Goal: Book appointment/travel/reservation

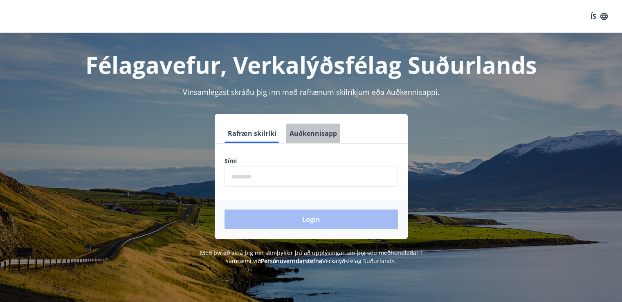
click at [332, 130] on button "Auðkennisapp" at bounding box center [313, 133] width 54 height 20
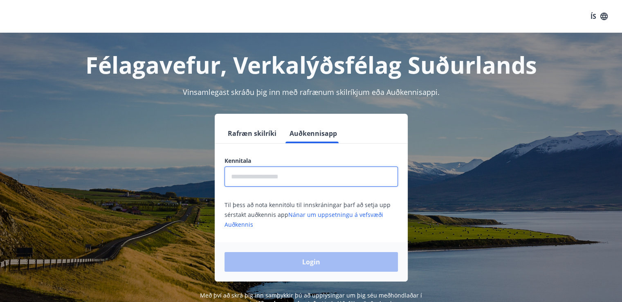
click at [289, 177] on input "text" at bounding box center [310, 176] width 173 height 20
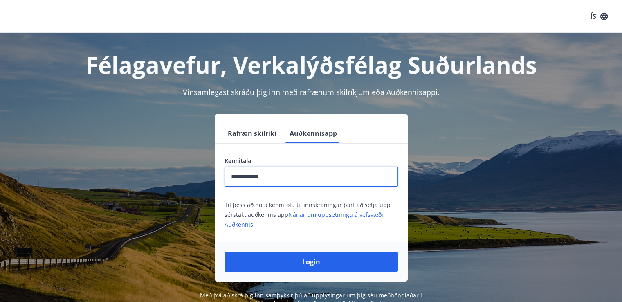
type input "**********"
click at [224, 252] on button "Login" at bounding box center [310, 262] width 173 height 20
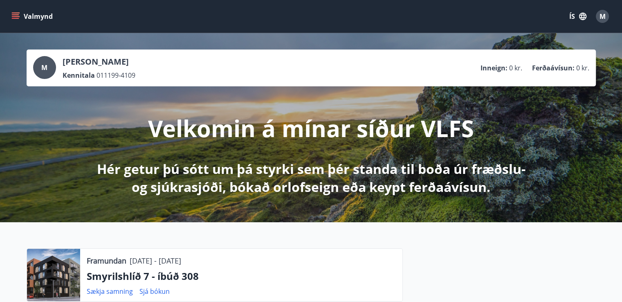
click at [17, 20] on icon "menu" at bounding box center [15, 16] width 8 height 8
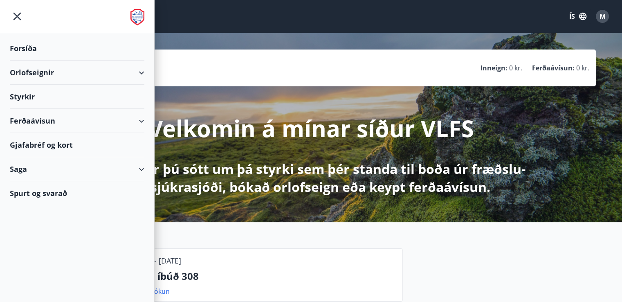
click at [80, 70] on div "Orlofseignir" at bounding box center [77, 72] width 134 height 24
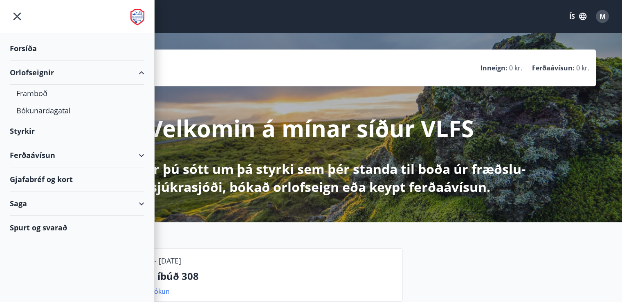
click at [80, 70] on div "Orlofseignir" at bounding box center [77, 72] width 134 height 24
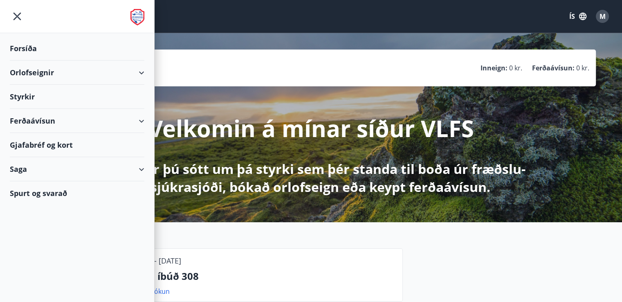
click at [80, 70] on div "Orlofseignir" at bounding box center [77, 72] width 134 height 24
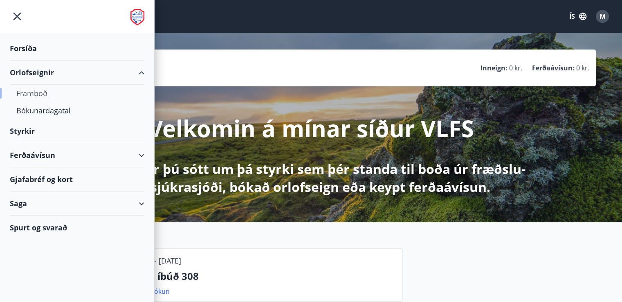
click at [38, 97] on div "Framboð" at bounding box center [76, 93] width 121 height 17
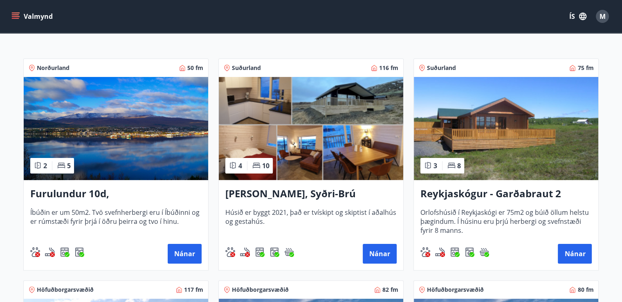
scroll to position [129, 0]
drag, startPoint x: 281, startPoint y: 191, endPoint x: 264, endPoint y: 98, distance: 94.7
click at [264, 98] on img at bounding box center [311, 128] width 184 height 103
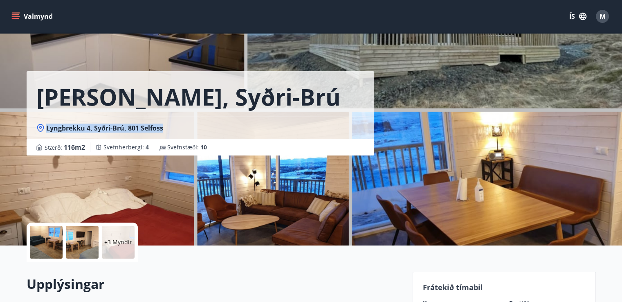
drag, startPoint x: 172, startPoint y: 129, endPoint x: 45, endPoint y: 135, distance: 127.6
click at [45, 135] on div "Lyngbrekku 4, Syðri-Brú, 801 Selfoss" at bounding box center [200, 127] width 347 height 22
copy span "Lyngbrekku 4, Syðri-Brú, 801 Selfoss"
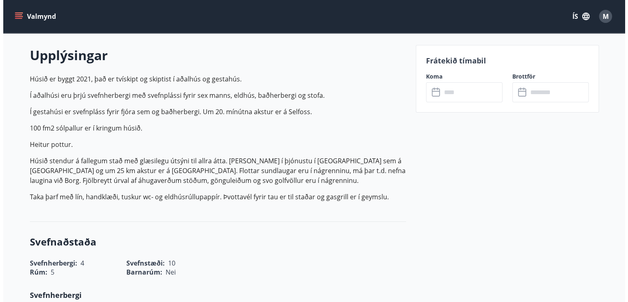
scroll to position [248, 0]
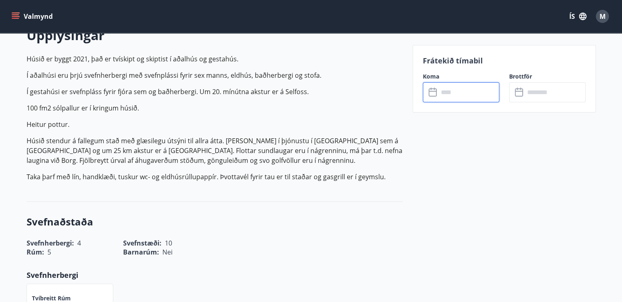
click at [479, 90] on input "text" at bounding box center [468, 92] width 61 height 20
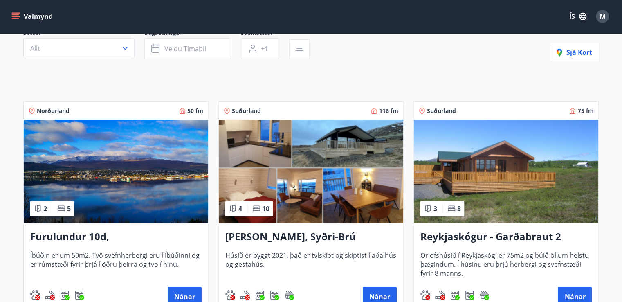
scroll to position [87, 0]
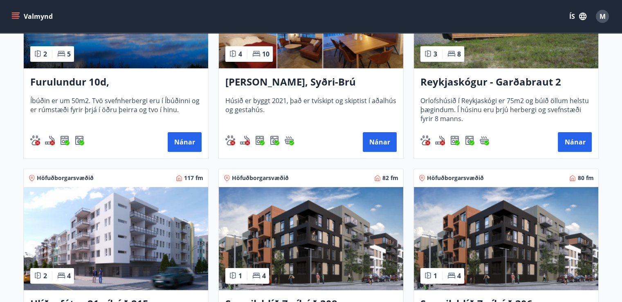
click at [514, 81] on h3 "Reykjaskógur - Garðabraut 2" at bounding box center [505, 82] width 171 height 15
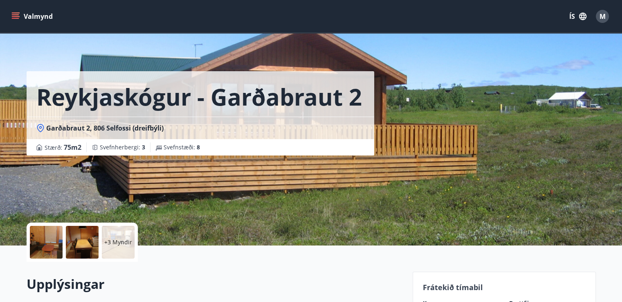
scroll to position [250, 0]
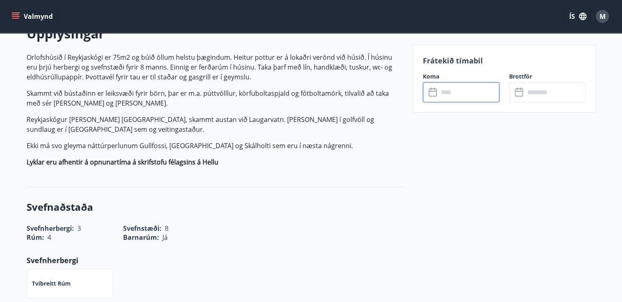
click at [455, 100] on input "text" at bounding box center [468, 92] width 61 height 20
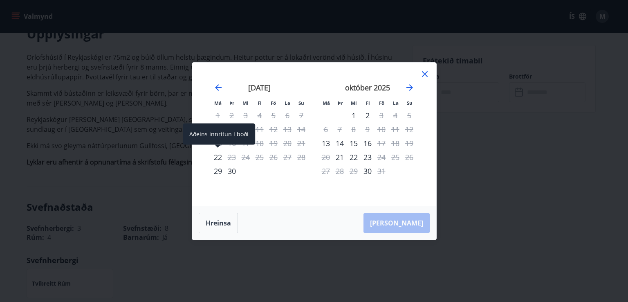
click at [219, 157] on div "22" at bounding box center [218, 157] width 14 height 14
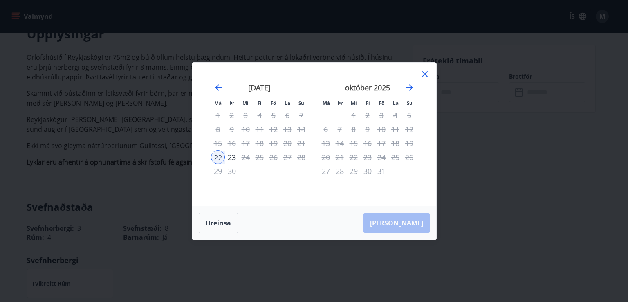
click at [425, 74] on icon at bounding box center [425, 74] width 6 height 6
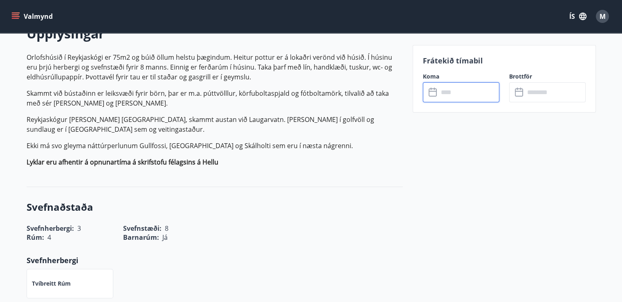
click at [440, 92] on input "text" at bounding box center [468, 92] width 61 height 20
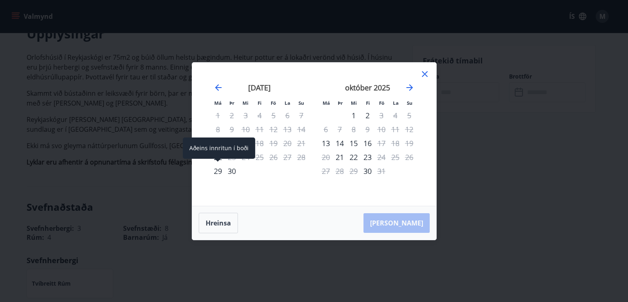
click at [219, 167] on div "29" at bounding box center [218, 171] width 14 height 14
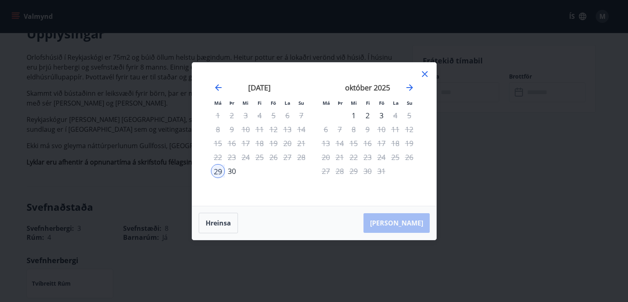
click at [229, 170] on div "30" at bounding box center [232, 171] width 14 height 14
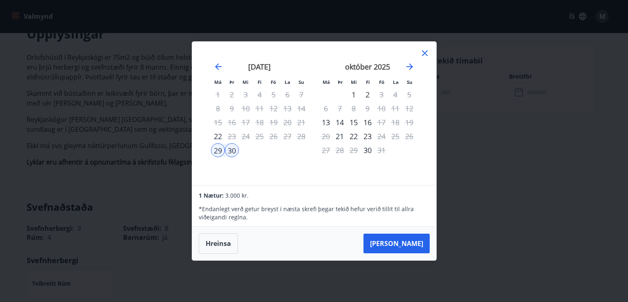
click at [423, 58] on icon at bounding box center [425, 53] width 10 height 10
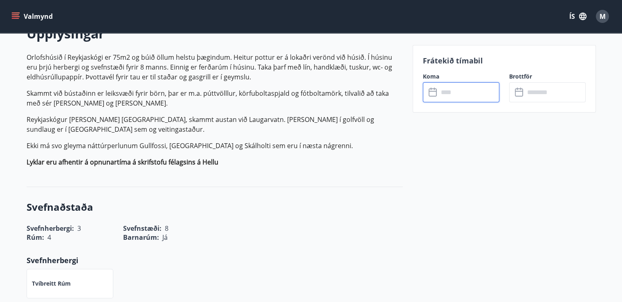
scroll to position [0, 0]
